Goal: Information Seeking & Learning: Learn about a topic

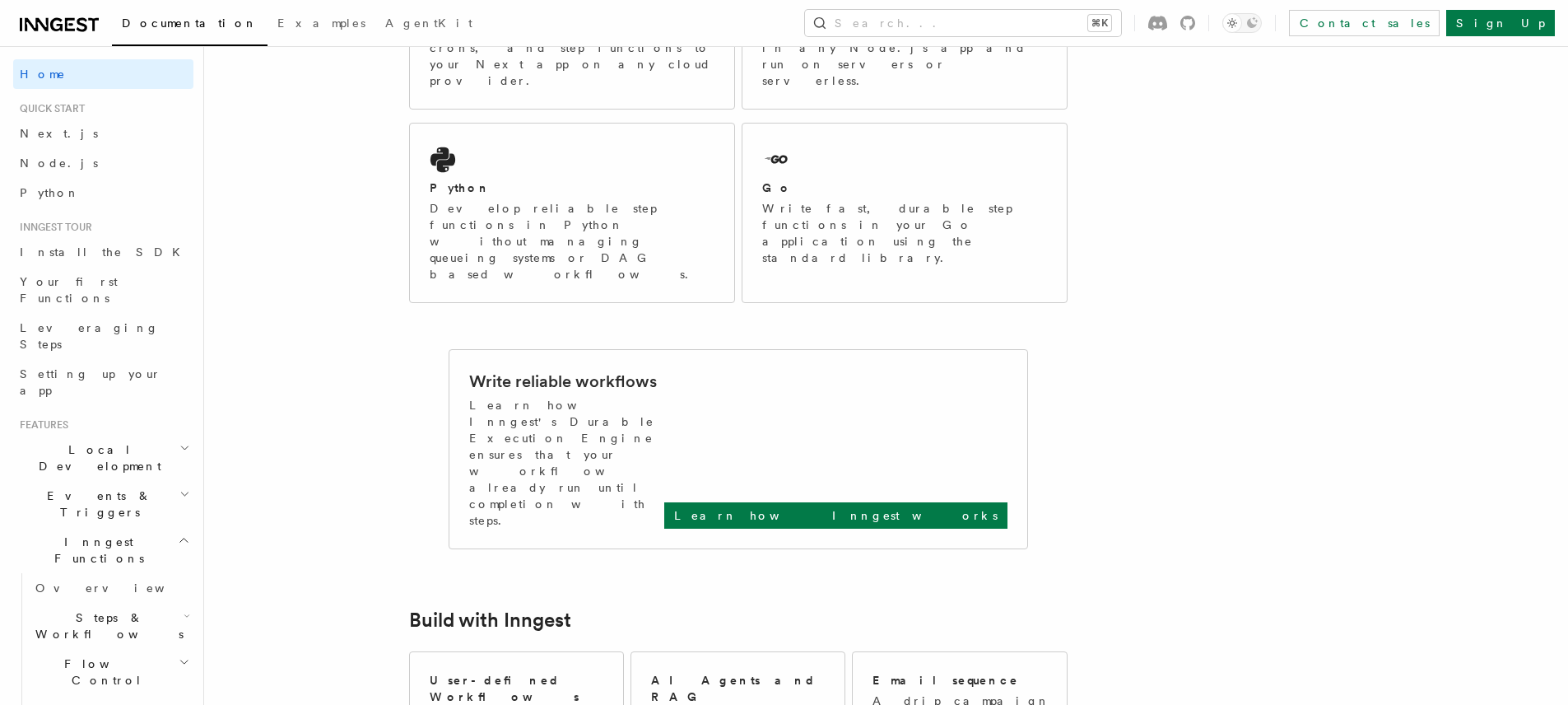
scroll to position [378, 0]
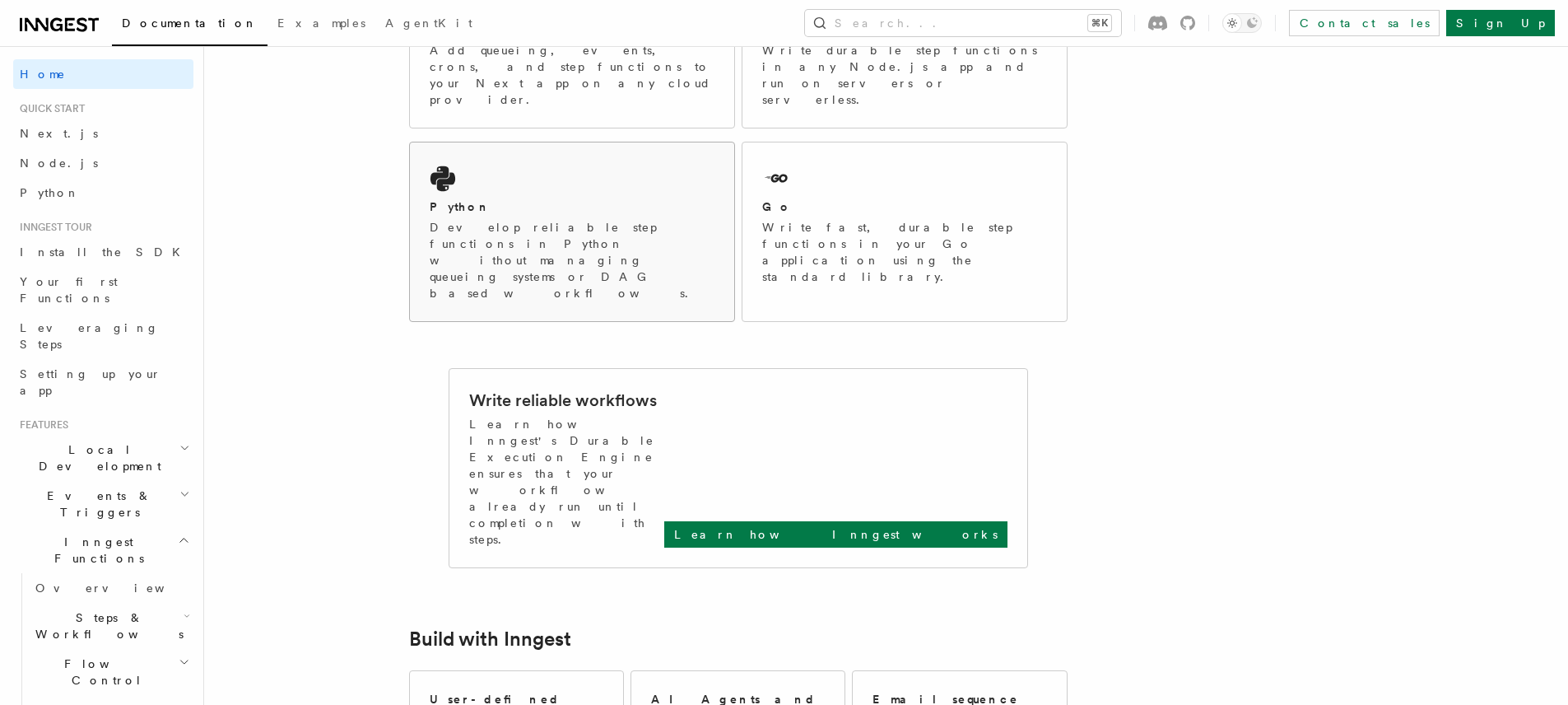
click at [601, 198] on div "Python" at bounding box center [572, 207] width 285 height 18
